Goal: Transaction & Acquisition: Purchase product/service

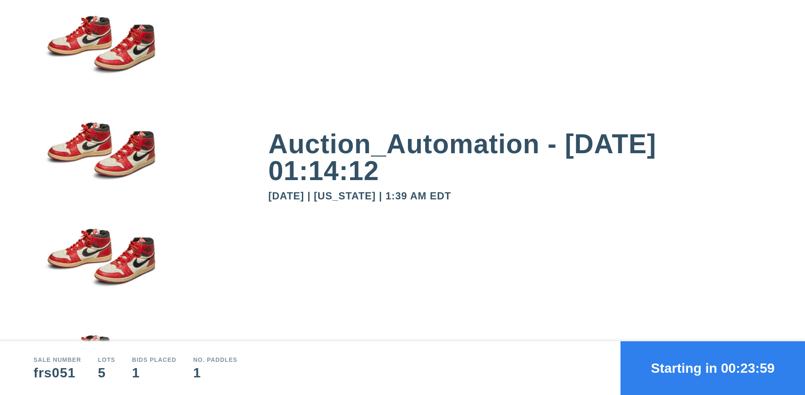
click at [713, 368] on button "Starting in 00:23:59" at bounding box center [713, 368] width 185 height 54
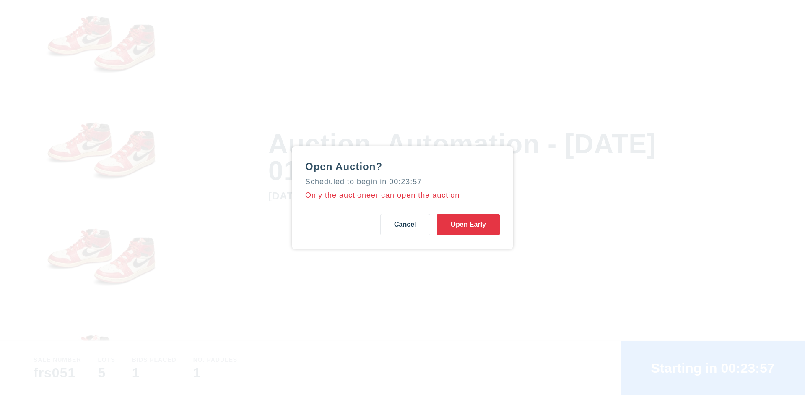
click at [469, 224] on button "Open Early" at bounding box center [468, 224] width 63 height 22
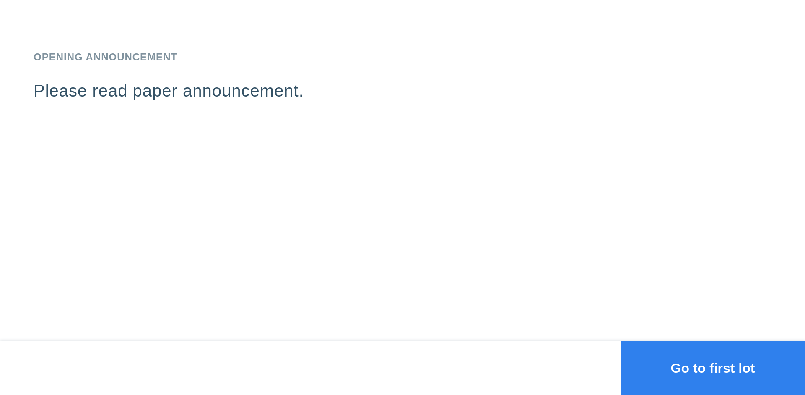
click at [713, 368] on button "Go to first lot" at bounding box center [713, 368] width 185 height 54
